Goal: Find specific page/section: Find specific page/section

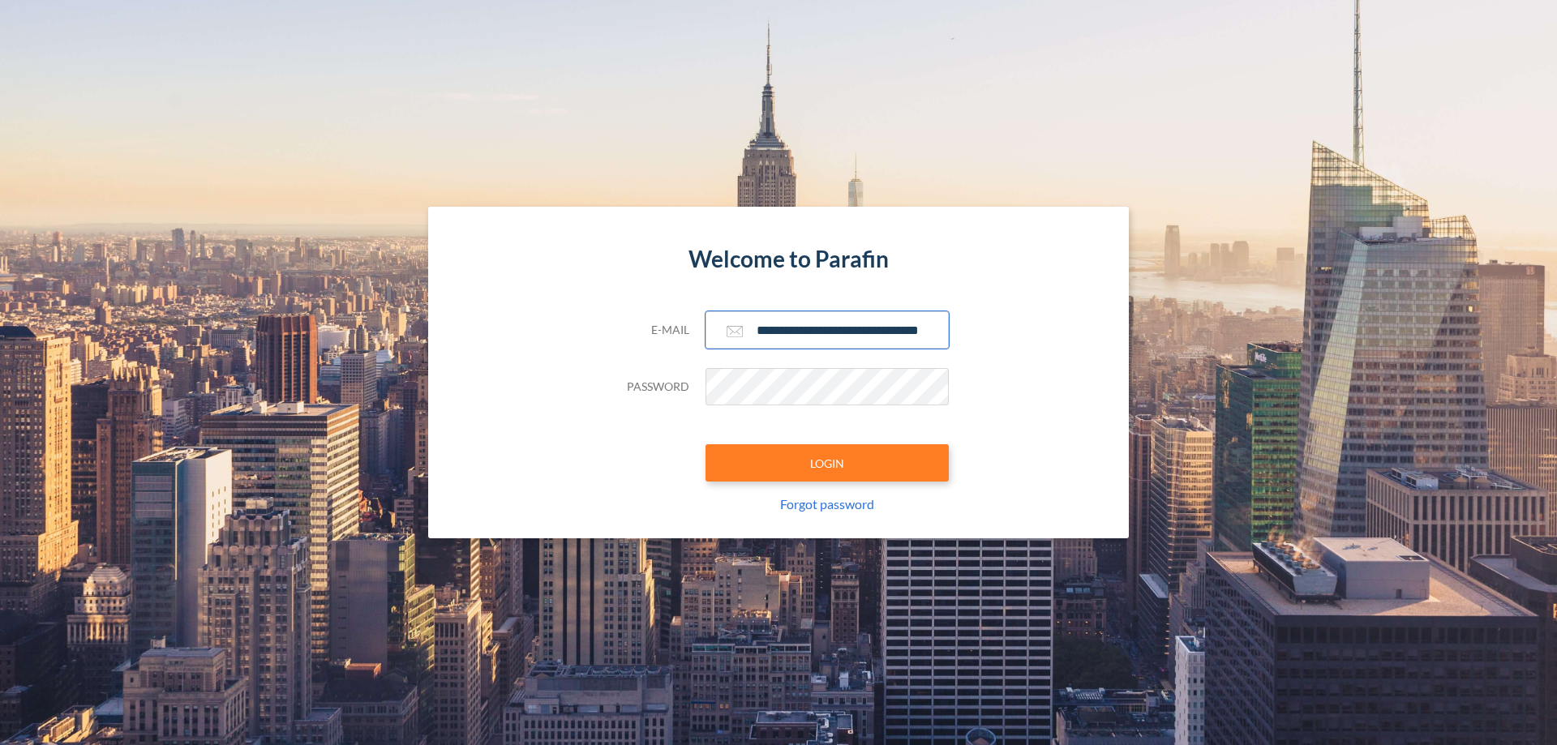
type input "**********"
click at [827, 463] on button "LOGIN" at bounding box center [826, 462] width 243 height 37
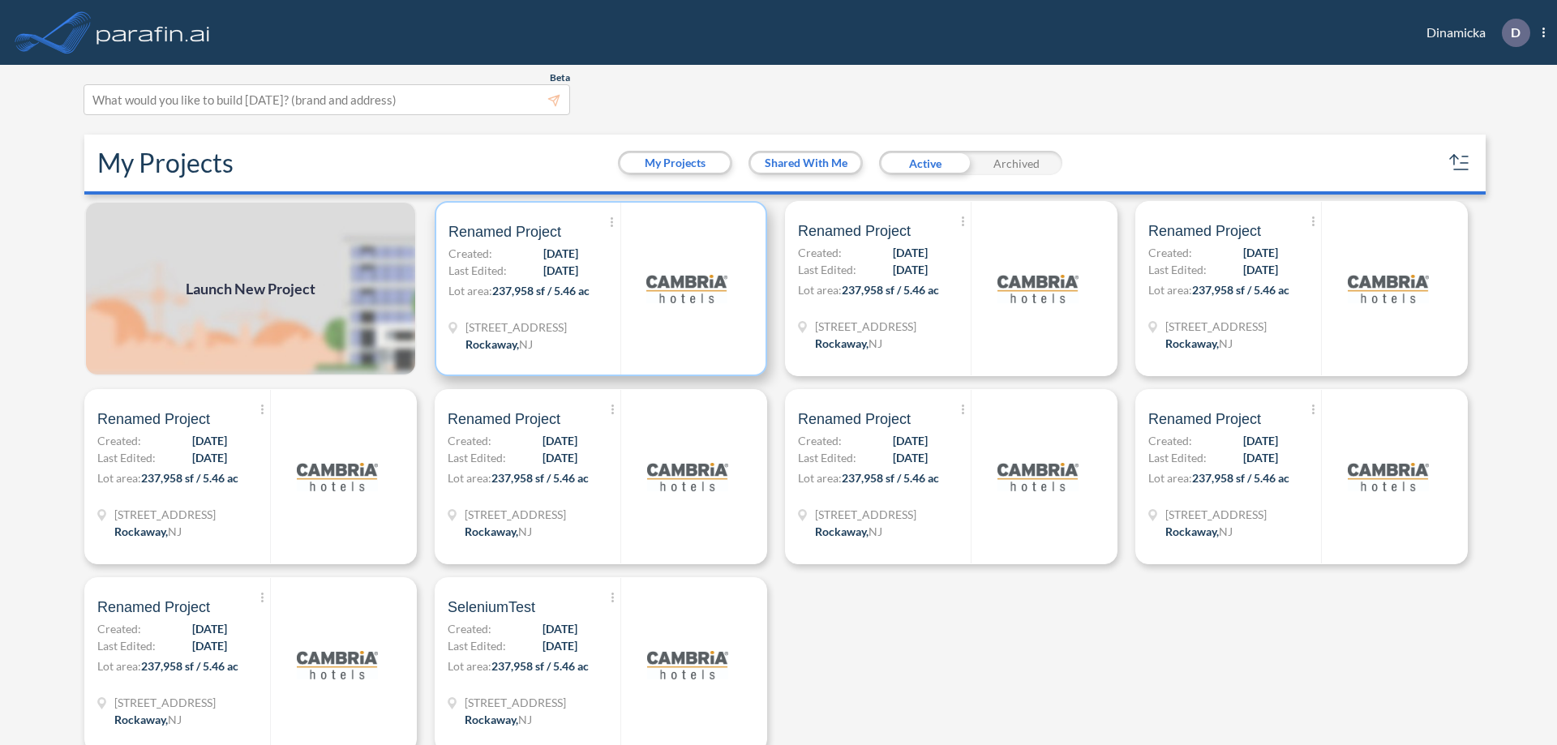
scroll to position [4, 0]
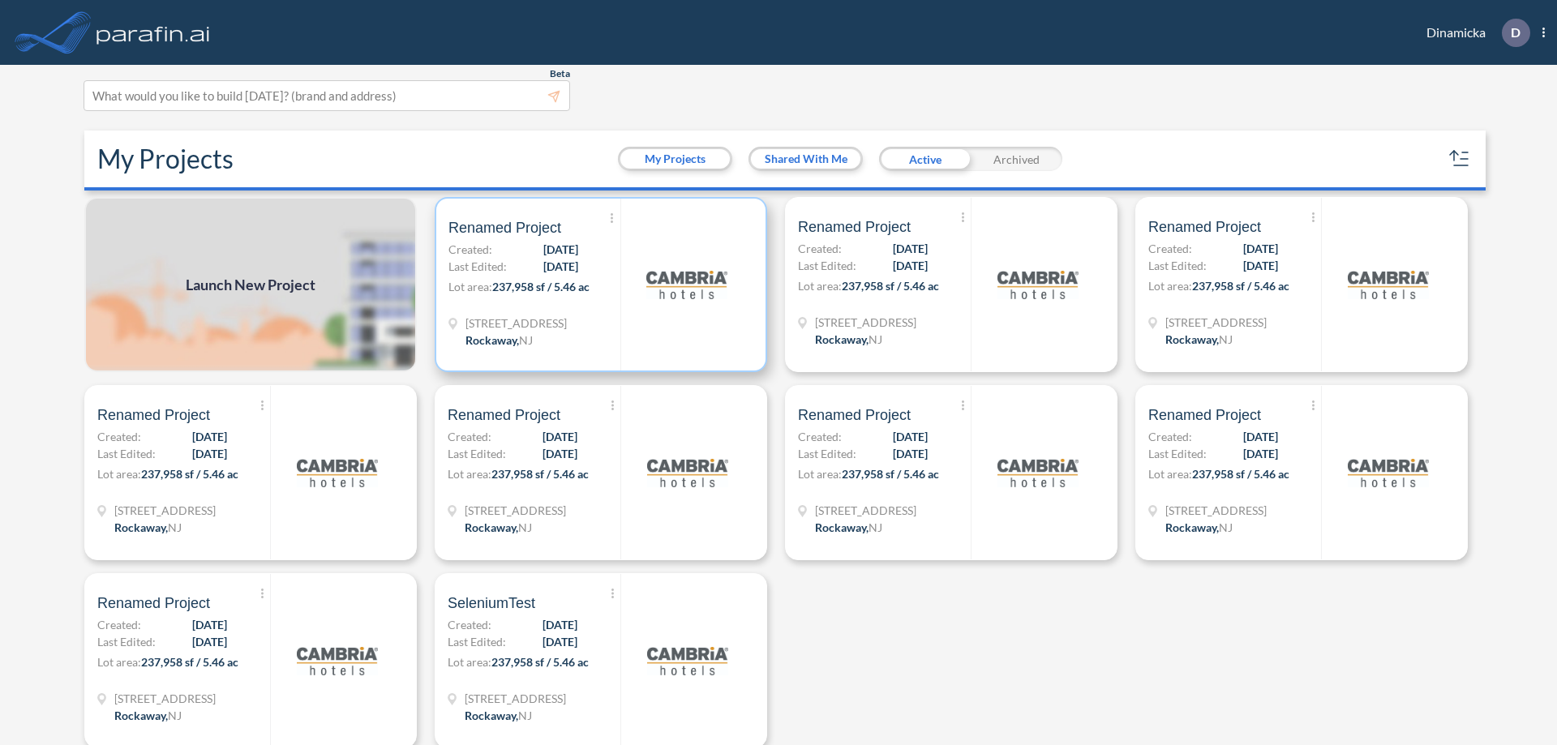
click at [598, 285] on p "Lot area: 237,958 sf / 5.46 ac" at bounding box center [534, 290] width 172 height 24
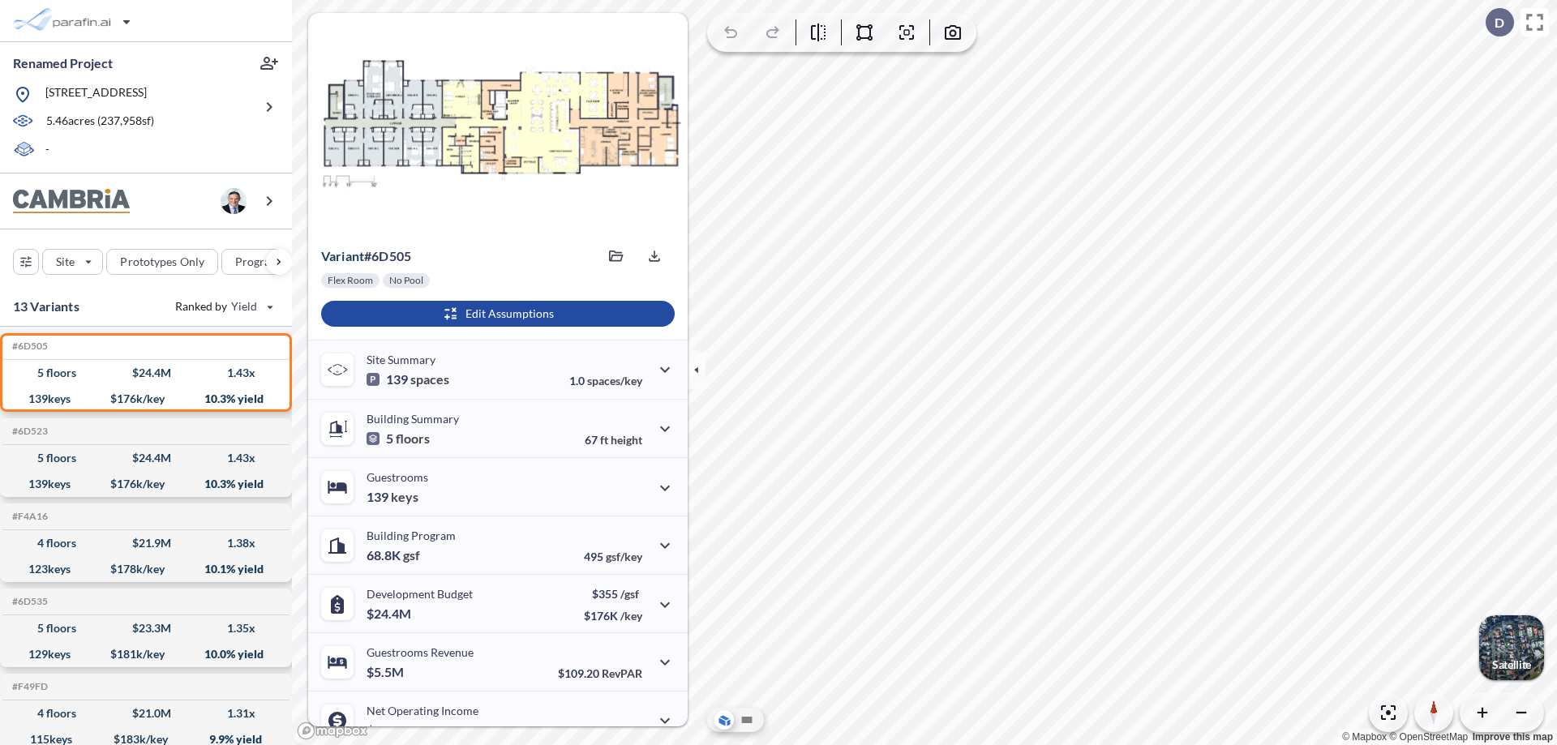
scroll to position [82, 0]
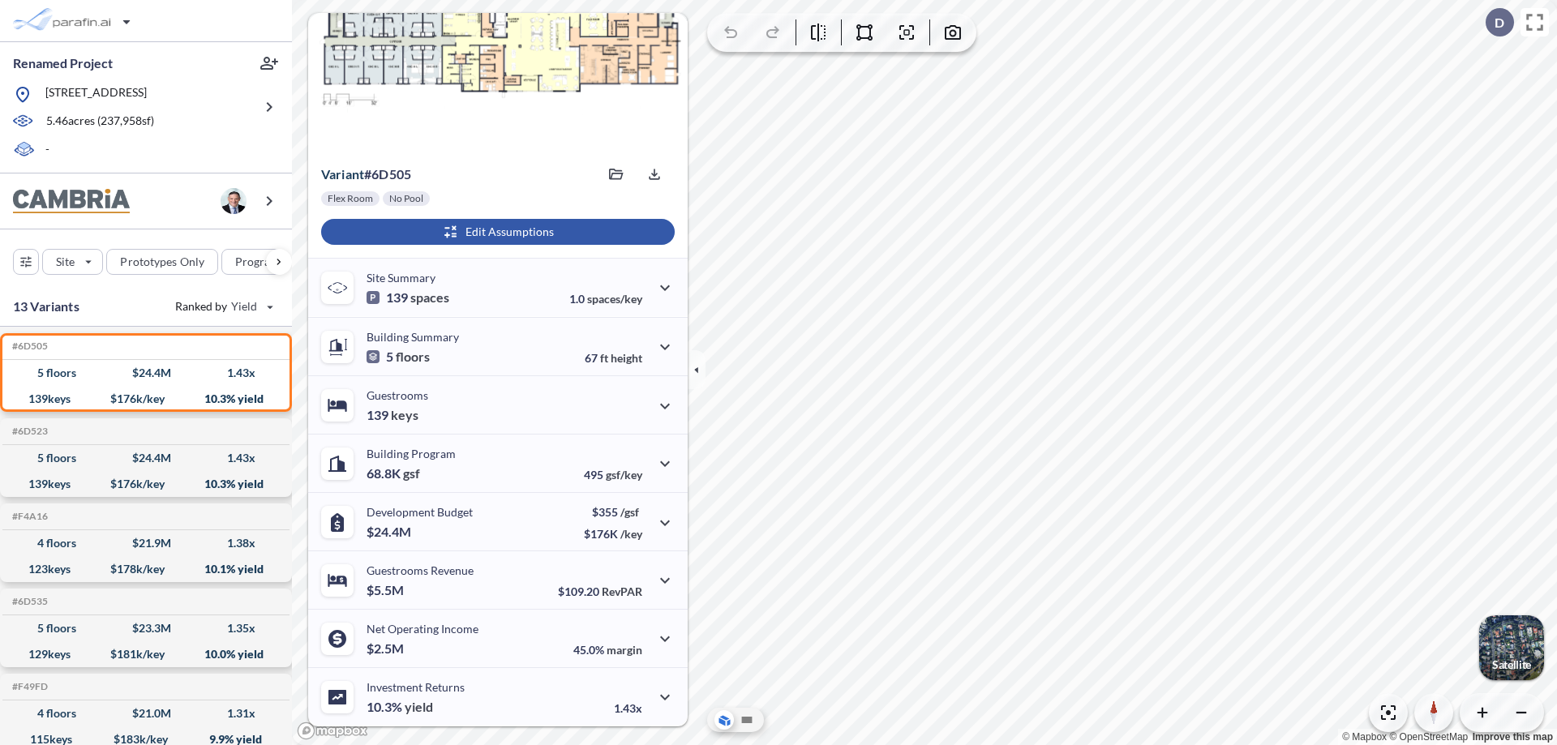
click at [495, 232] on div "button" at bounding box center [497, 232] width 353 height 26
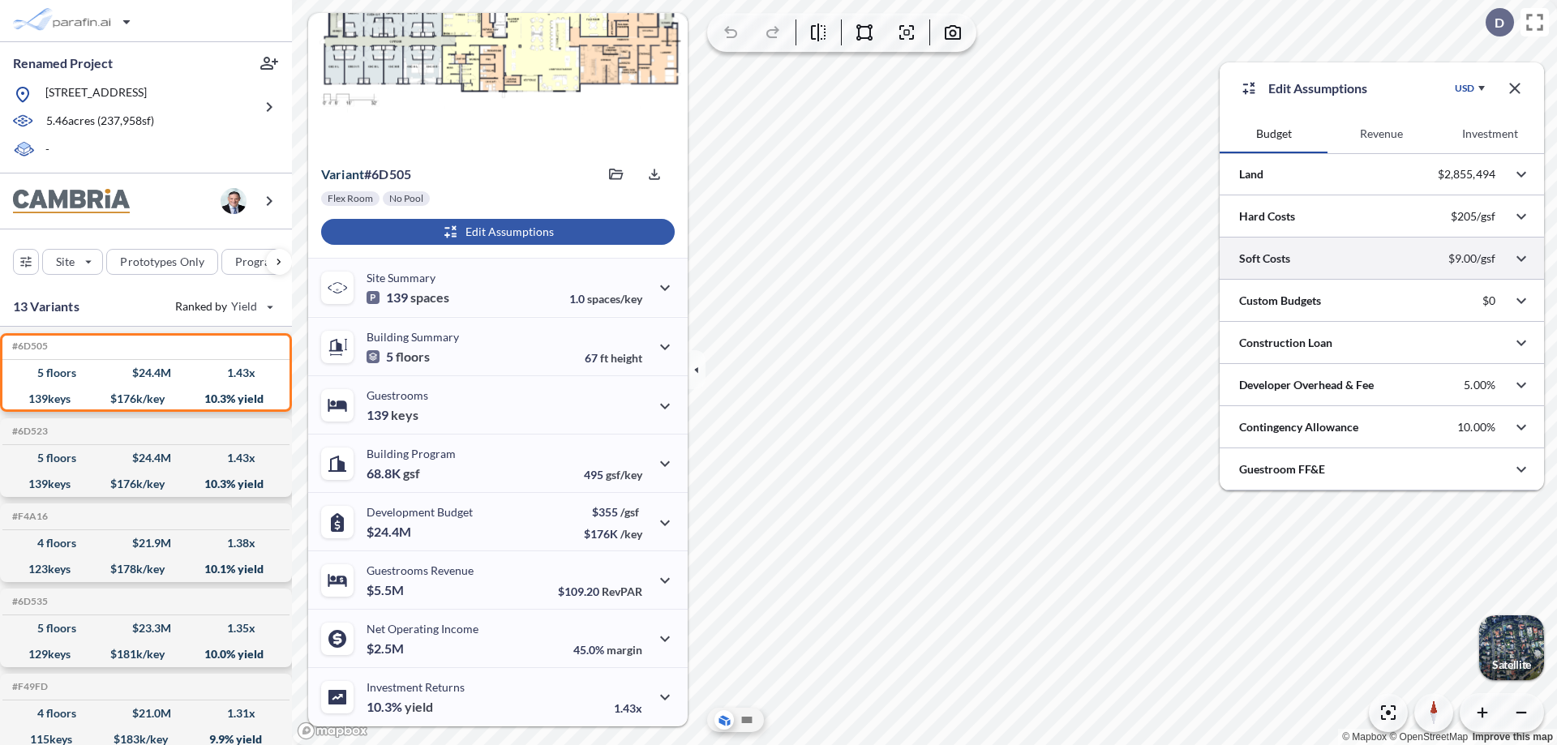
click at [1381, 259] on div at bounding box center [1381, 258] width 324 height 41
